Goal: Check status

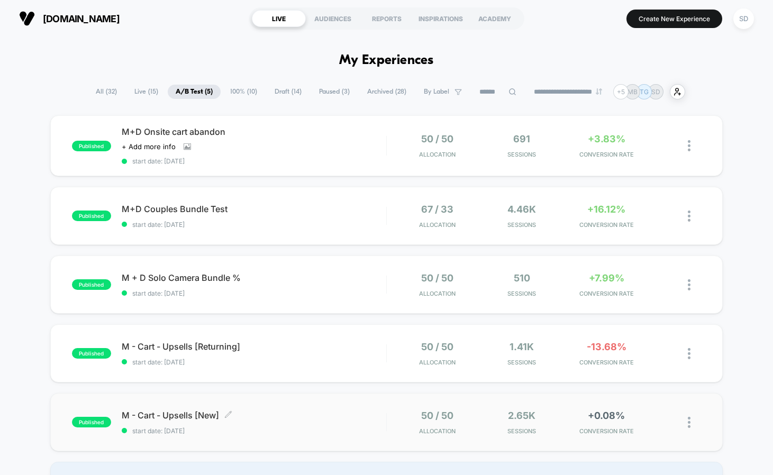
click at [146, 413] on span "M - Cart - Upsells [New] Click to edit experience details" at bounding box center [254, 415] width 265 height 11
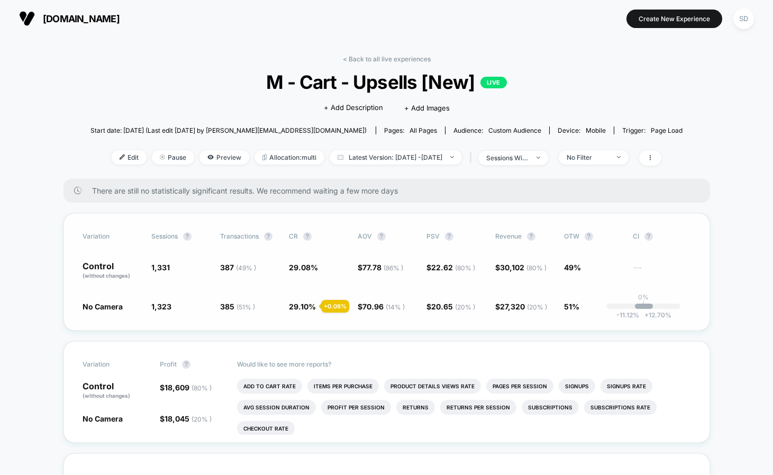
click at [300, 310] on span "29.10 %" at bounding box center [302, 306] width 27 height 9
